Goal: Check status: Check status

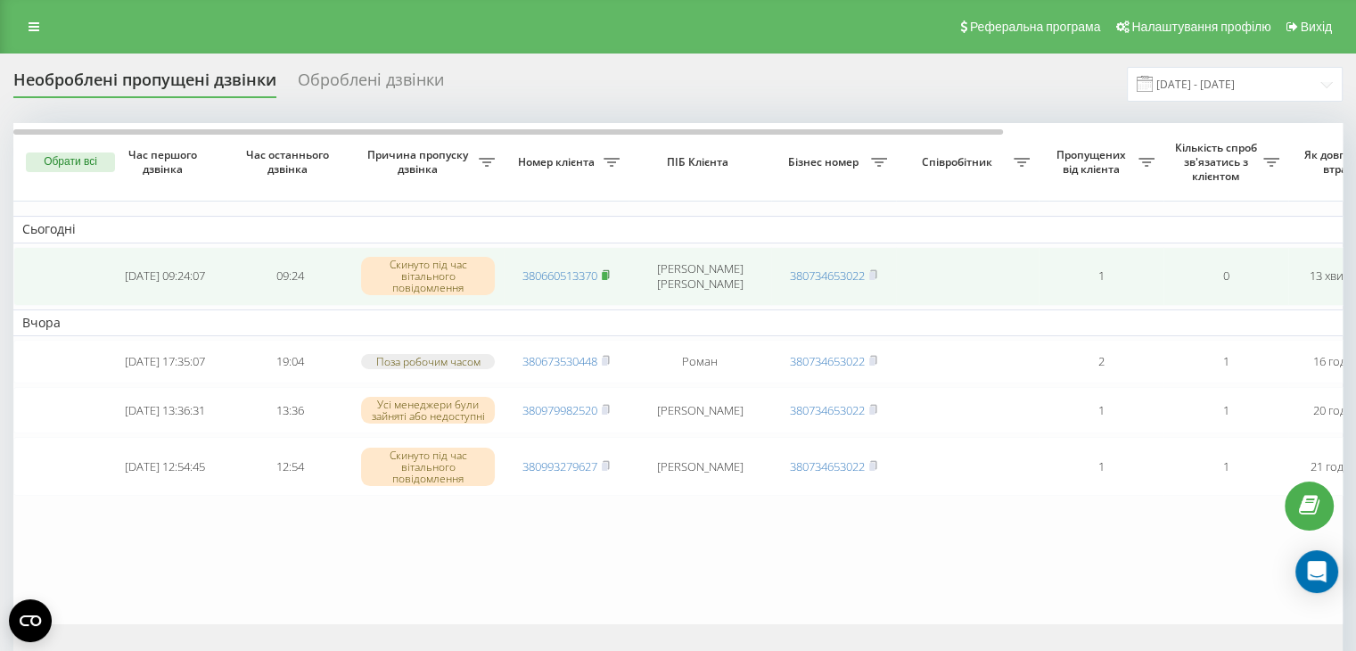
click at [606, 275] on rect at bounding box center [604, 276] width 5 height 8
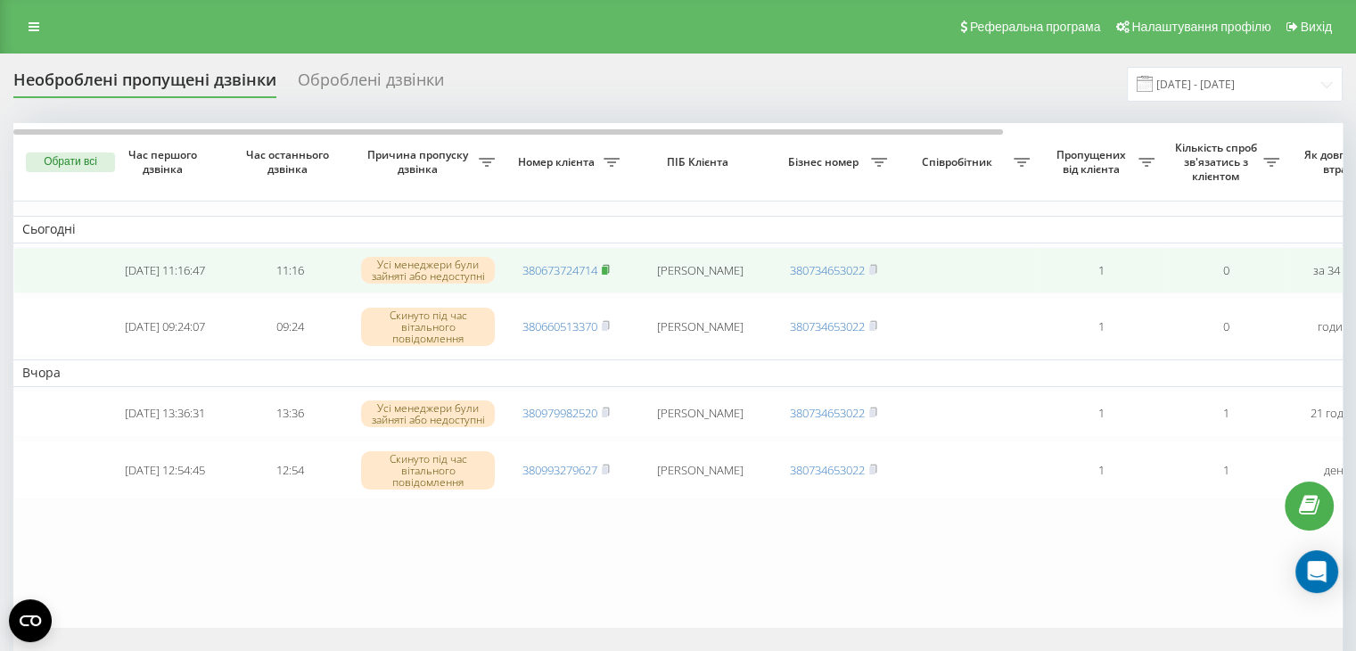
click at [605, 267] on rect at bounding box center [604, 271] width 5 height 8
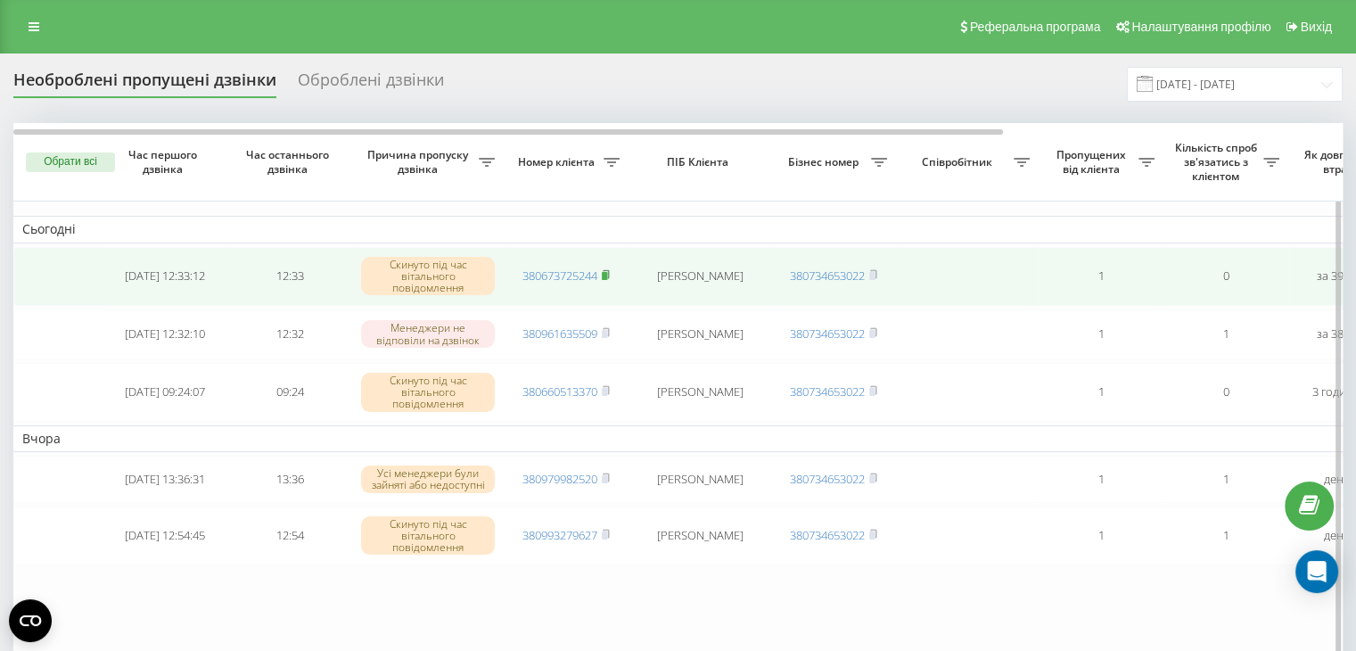
click at [610, 271] on icon at bounding box center [606, 274] width 8 height 11
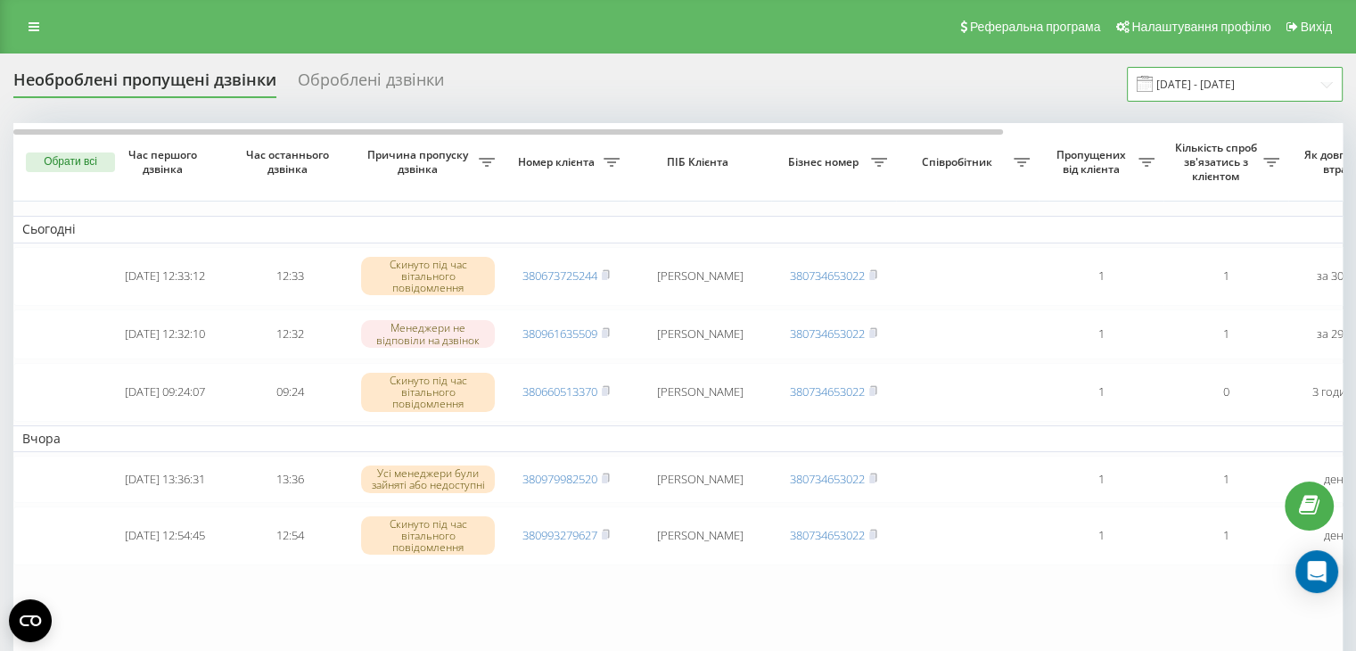
click at [1191, 86] on input "[DATE] - [DATE]" at bounding box center [1235, 84] width 216 height 35
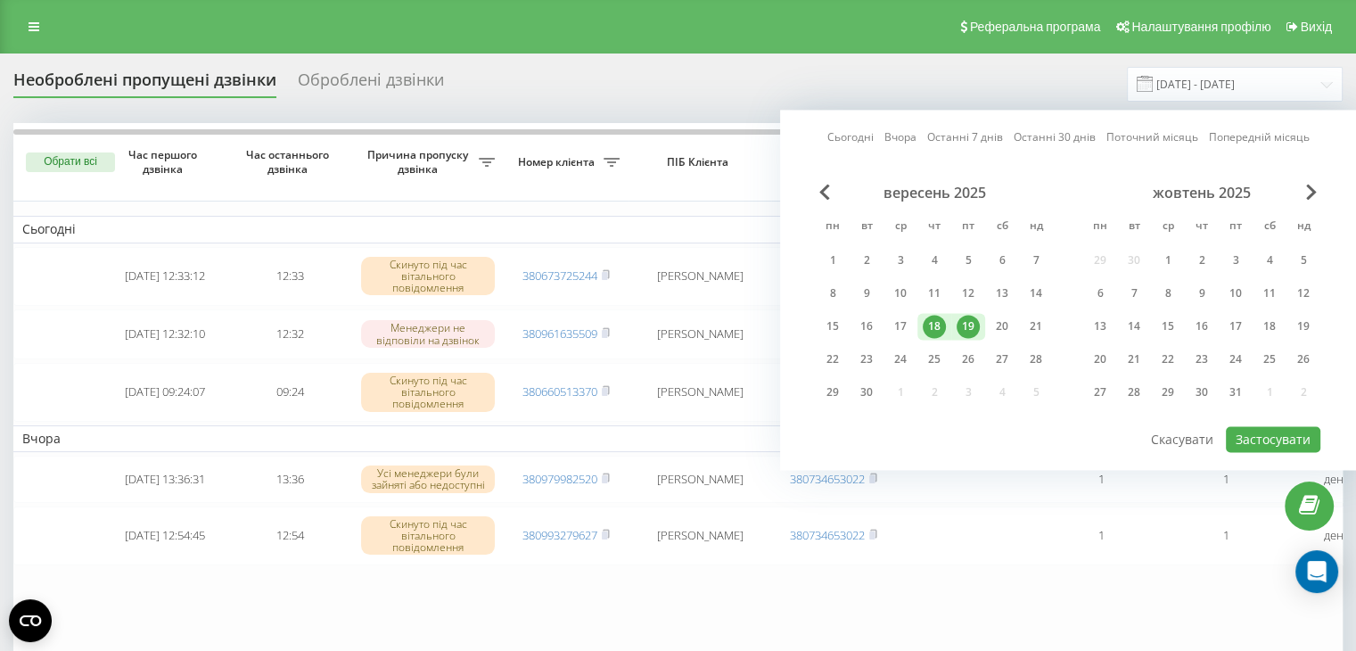
click at [962, 333] on div "19" at bounding box center [968, 326] width 23 height 23
click at [1279, 432] on button "Застосувати" at bounding box center [1273, 439] width 95 height 26
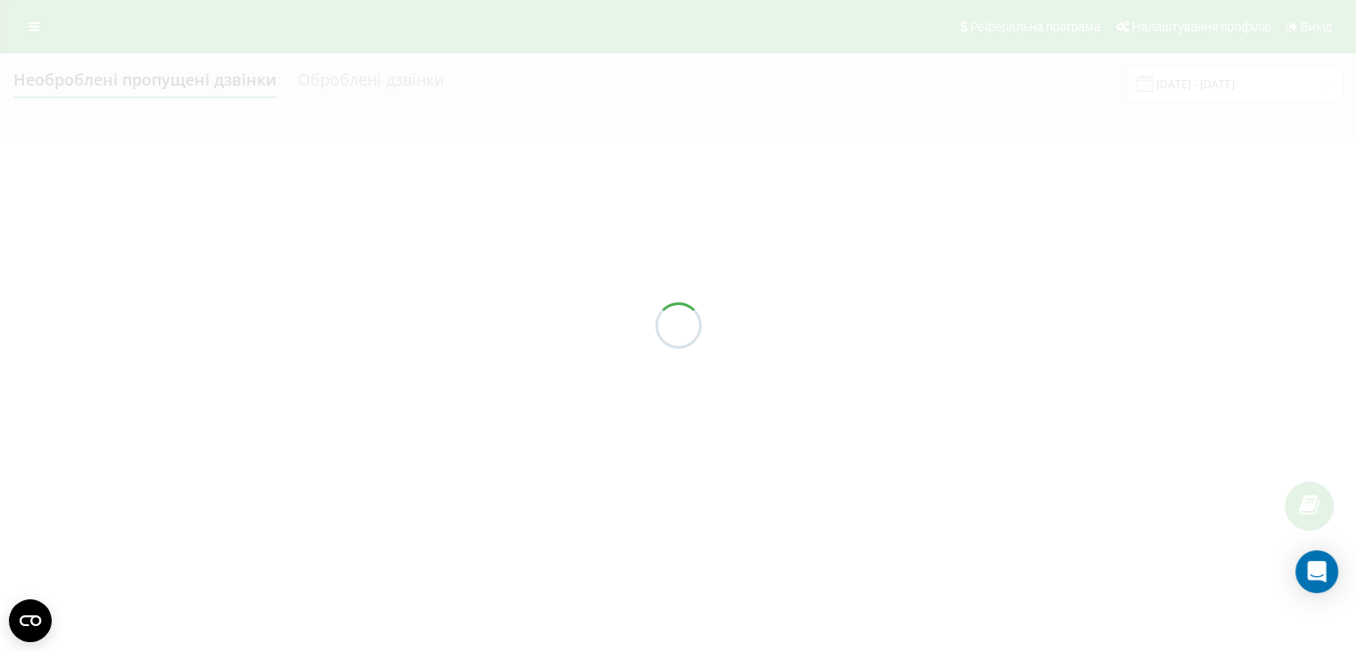
type input "19.09.2025 - 19.09.2025"
